Goal: Information Seeking & Learning: Learn about a topic

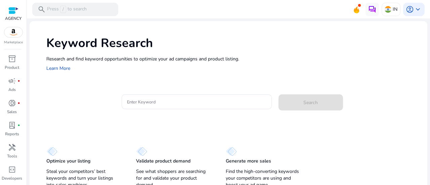
click at [117, 105] on div "Enter Keyword Search" at bounding box center [234, 105] width 376 height 22
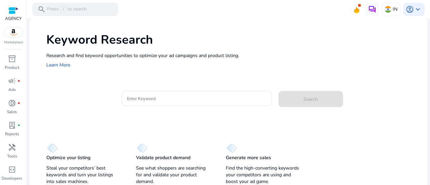
scroll to position [5, 0]
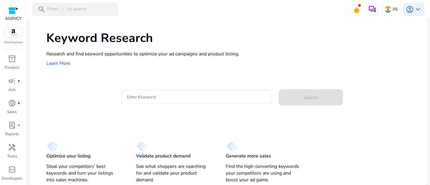
click at [243, 135] on div "Optimize your listing Steal your competitors’ best keywords and turn your listi…" at bounding box center [229, 159] width 398 height 52
click at [196, 127] on div "Keyword Research Research and find keyword opportunities to optimize your [PERS…" at bounding box center [229, 100] width 398 height 169
click at [199, 125] on div "Keyword Research Research and find keyword opportunities to optimize your [PERS…" at bounding box center [229, 100] width 398 height 169
click at [196, 128] on div "Keyword Research Research and find keyword opportunities to optimize your [PERS…" at bounding box center [229, 100] width 398 height 169
click at [202, 135] on div "Optimize your listing Steal your competitors’ best keywords and turn your listi…" at bounding box center [229, 159] width 398 height 52
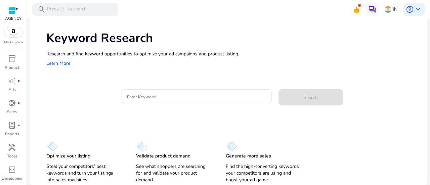
click at [194, 167] on p "See what shoppers are searching for and validate your product demand." at bounding box center [174, 173] width 76 height 20
click at [194, 122] on div "Keyword Research Research and find keyword opportunities to optimize your [PERS…" at bounding box center [229, 100] width 398 height 169
click at [166, 99] on input "Enter Keyword" at bounding box center [197, 96] width 140 height 7
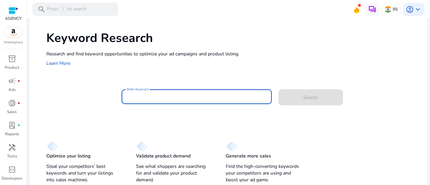
click at [149, 125] on div "Keyword Research Research and find keyword opportunities to optimize your [PERS…" at bounding box center [229, 100] width 398 height 169
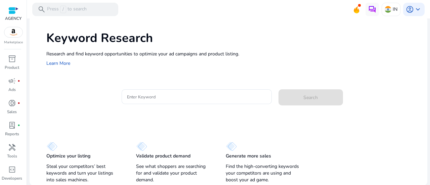
click at [149, 121] on div "Keyword Research Research and find keyword opportunities to optimize your [PERS…" at bounding box center [229, 100] width 398 height 169
drag, startPoint x: 150, startPoint y: 121, endPoint x: 159, endPoint y: 124, distance: 9.1
click at [150, 121] on div "Keyword Research Research and find keyword opportunities to optimize your [PERS…" at bounding box center [229, 100] width 398 height 169
click at [186, 99] on input "Enter Keyword" at bounding box center [197, 96] width 140 height 7
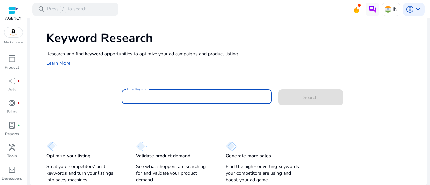
paste input "**********"
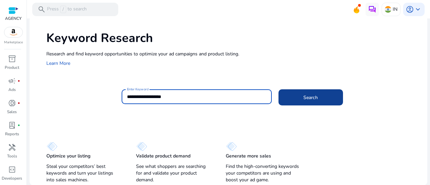
type input "**********"
click at [294, 99] on span at bounding box center [311, 97] width 65 height 16
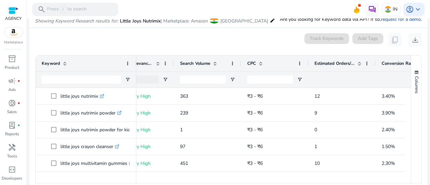
scroll to position [0, 160]
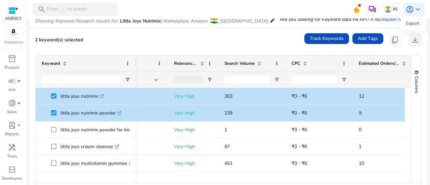
drag, startPoint x: 413, startPoint y: 40, endPoint x: 411, endPoint y: 44, distance: 4.1
click at [413, 40] on span "download" at bounding box center [416, 40] width 8 height 8
click at [100, 39] on div "2 keyword(s) selected Track Keywords Add Tags content_copy download" at bounding box center [228, 39] width 387 height 13
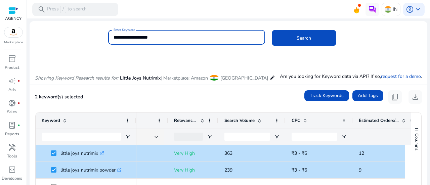
drag, startPoint x: 158, startPoint y: 37, endPoint x: 65, endPoint y: 37, distance: 92.8
click at [65, 37] on div "**********" at bounding box center [226, 41] width 393 height 22
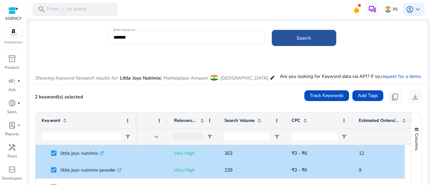
click at [301, 40] on span "Search" at bounding box center [304, 38] width 14 height 7
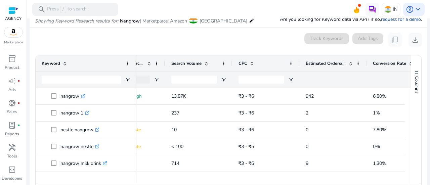
scroll to position [0, 185]
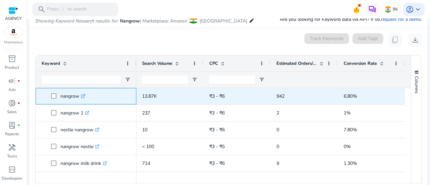
copy p "nangrow"
drag, startPoint x: 61, startPoint y: 95, endPoint x: 79, endPoint y: 98, distance: 19.1
click at [79, 98] on p "nangrow .st0{fill:#2c8af8}" at bounding box center [73, 96] width 25 height 14
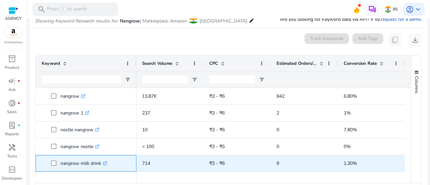
copy span "nangrow milk drink"
drag, startPoint x: 60, startPoint y: 161, endPoint x: 97, endPoint y: 146, distance: 40.3
click at [100, 161] on span "nangrow milk drink .st0{fill:#2c8af8}" at bounding box center [90, 164] width 79 height 14
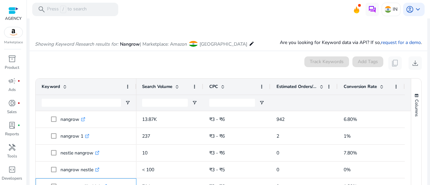
scroll to position [0, 0]
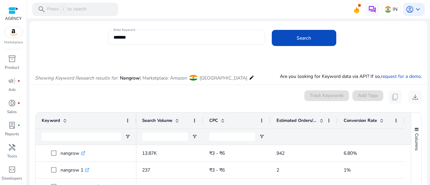
click at [170, 38] on input "*******" at bounding box center [187, 37] width 146 height 7
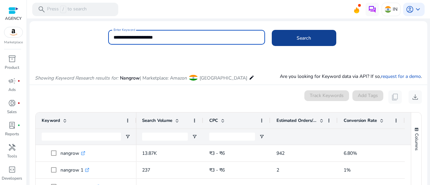
click at [327, 33] on span at bounding box center [304, 38] width 65 height 16
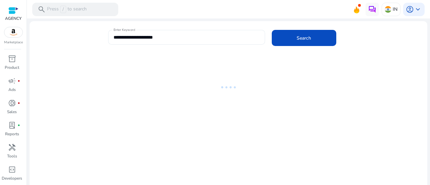
click at [121, 38] on input "**********" at bounding box center [187, 37] width 146 height 7
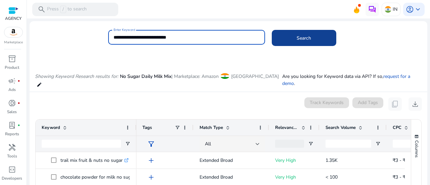
click at [311, 42] on span at bounding box center [304, 38] width 65 height 16
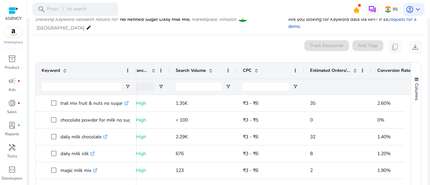
scroll to position [0, 151]
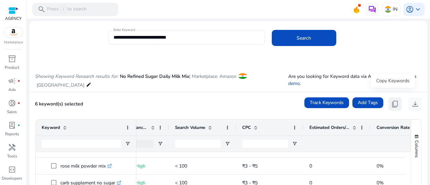
click at [393, 100] on span "content_copy" at bounding box center [395, 104] width 8 height 8
click at [392, 100] on span "content_copy" at bounding box center [395, 104] width 8 height 8
click at [412, 100] on span "download" at bounding box center [416, 104] width 8 height 8
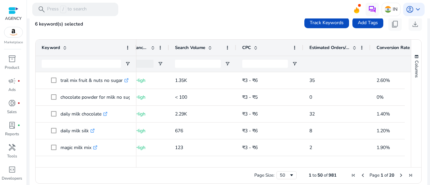
scroll to position [0, 0]
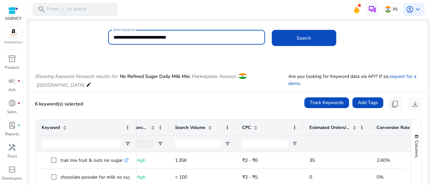
drag, startPoint x: 190, startPoint y: 36, endPoint x: 44, endPoint y: 37, distance: 146.6
click at [44, 36] on div "**********" at bounding box center [226, 41] width 393 height 22
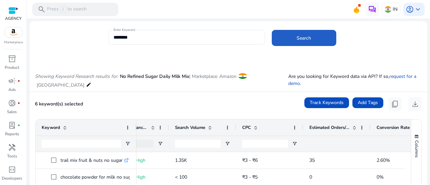
drag, startPoint x: 291, startPoint y: 43, endPoint x: 294, endPoint y: 47, distance: 4.8
click at [292, 43] on span at bounding box center [304, 38] width 65 height 16
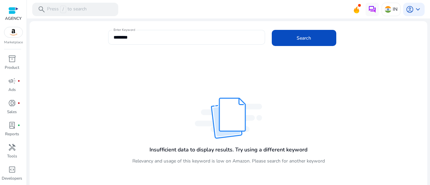
click at [161, 39] on input "********" at bounding box center [187, 37] width 146 height 7
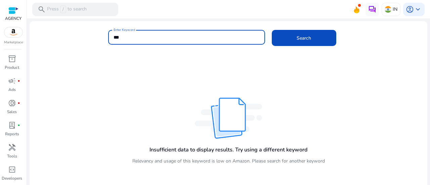
drag, startPoint x: 135, startPoint y: 35, endPoint x: 98, endPoint y: 36, distance: 37.0
click at [98, 36] on div "Enter Keyword *** Search" at bounding box center [226, 41] width 393 height 22
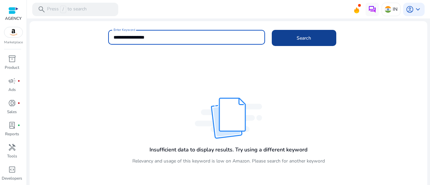
type input "**********"
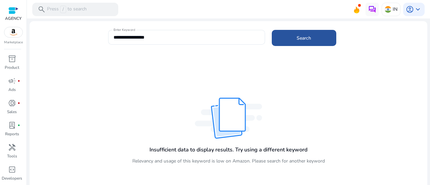
click at [286, 39] on span at bounding box center [304, 38] width 65 height 16
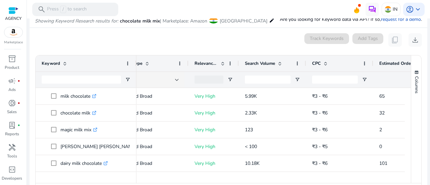
scroll to position [0, 82]
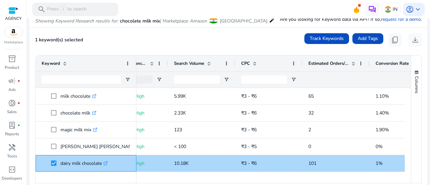
copy span "dairy milk chocolate"
drag, startPoint x: 59, startPoint y: 163, endPoint x: 104, endPoint y: 162, distance: 44.4
click at [102, 162] on span "dairy milk chocolate .st0{fill:#2c8af8}" at bounding box center [90, 164] width 79 height 14
copy span "dairy milk chocolate"
copy span "10.18K"
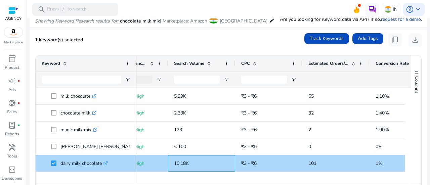
drag, startPoint x: 173, startPoint y: 163, endPoint x: 194, endPoint y: 163, distance: 20.9
click at [194, 163] on div "10.18K" at bounding box center [201, 163] width 67 height 16
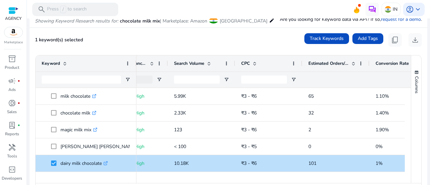
click at [233, 8] on mat-toolbar "search Press / to search IN account_circle keyboard_arrow_down" at bounding box center [229, 9] width 404 height 18
click at [174, 8] on mat-toolbar "search Press / to search IN account_circle keyboard_arrow_down" at bounding box center [229, 9] width 404 height 18
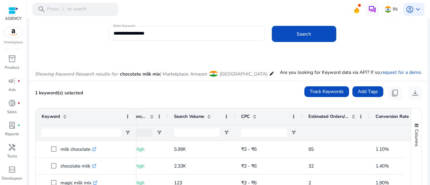
scroll to position [0, 0]
